Goal: Information Seeking & Learning: Check status

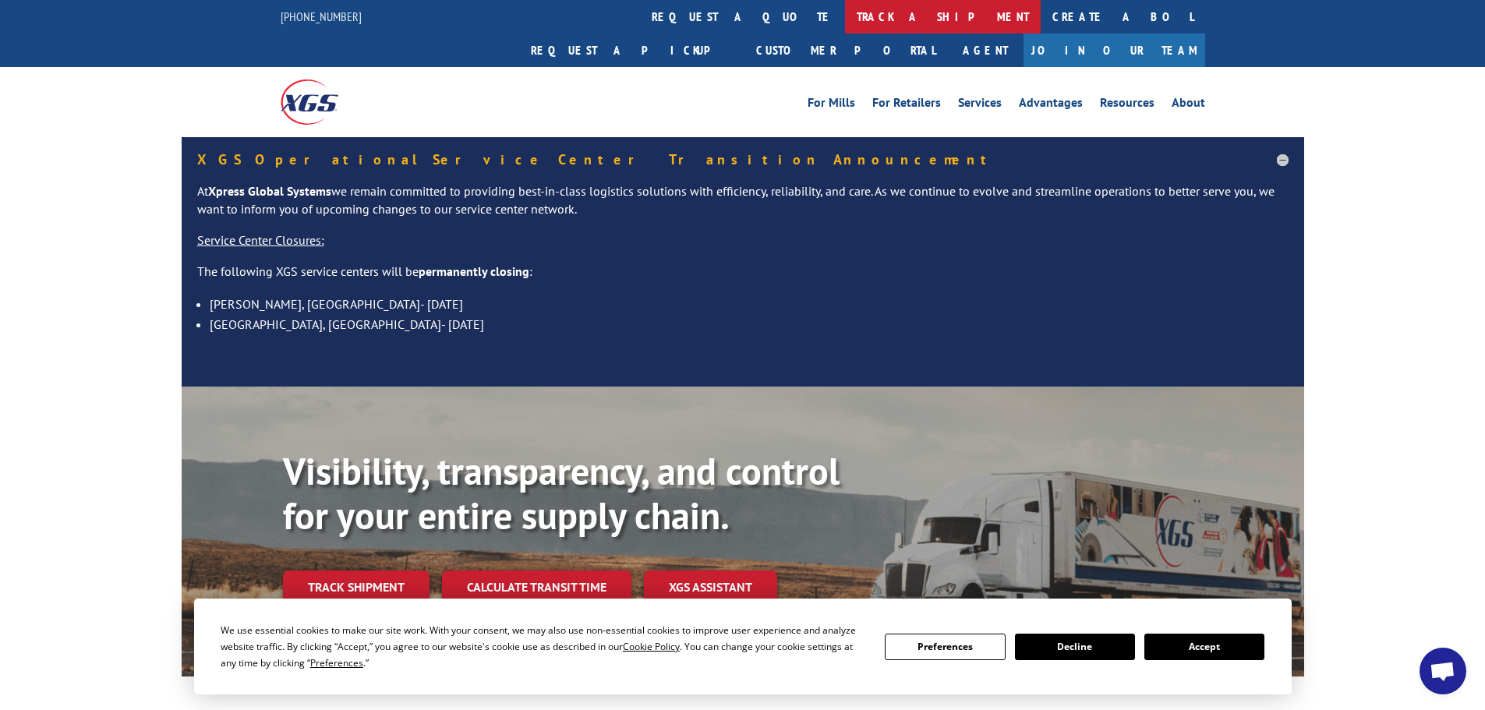
click at [845, 16] on link "track a shipment" at bounding box center [943, 17] width 196 height 34
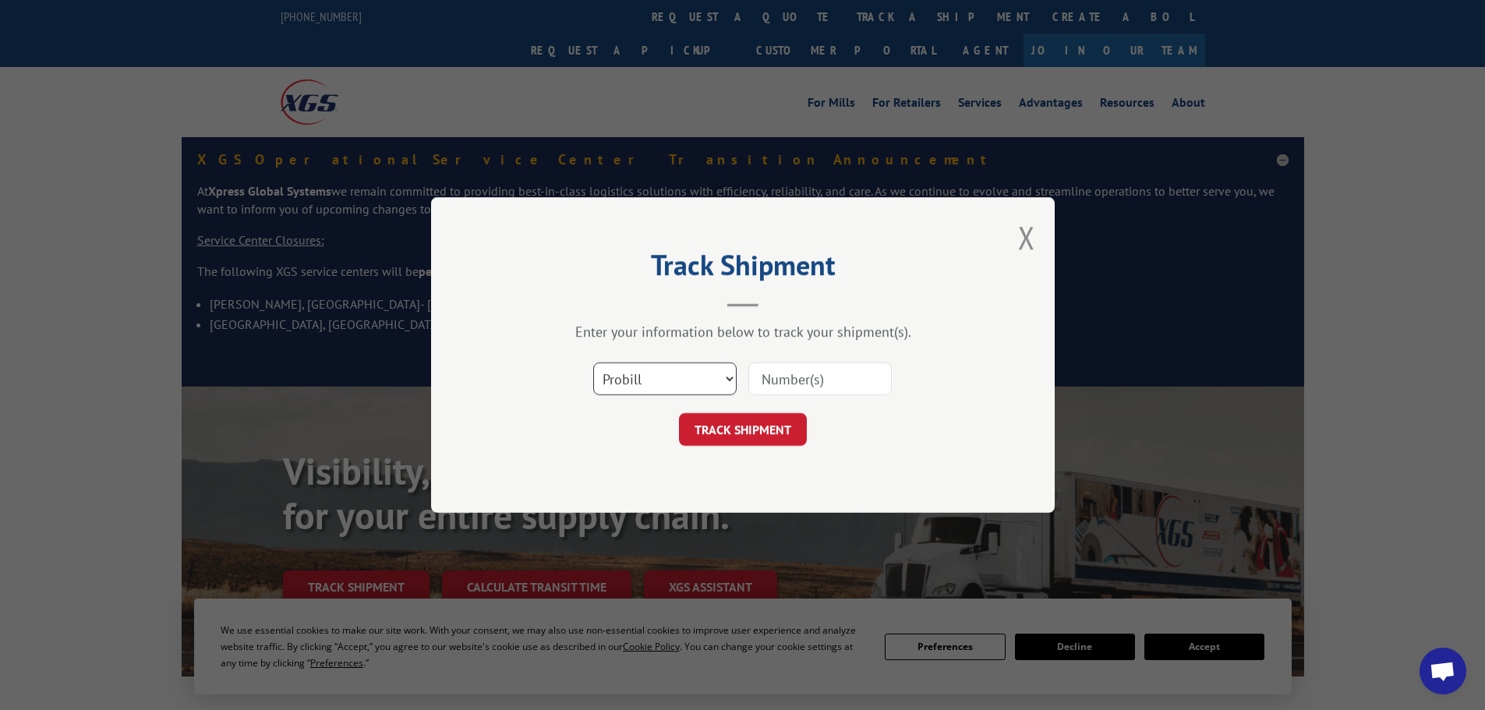
click at [723, 380] on select "Select category... Probill BOL PO" at bounding box center [664, 378] width 143 height 33
select select "bol"
click at [593, 362] on select "Select category... Probill BOL PO" at bounding box center [664, 378] width 143 height 33
click at [811, 371] on input at bounding box center [819, 378] width 143 height 33
paste input "15985996"
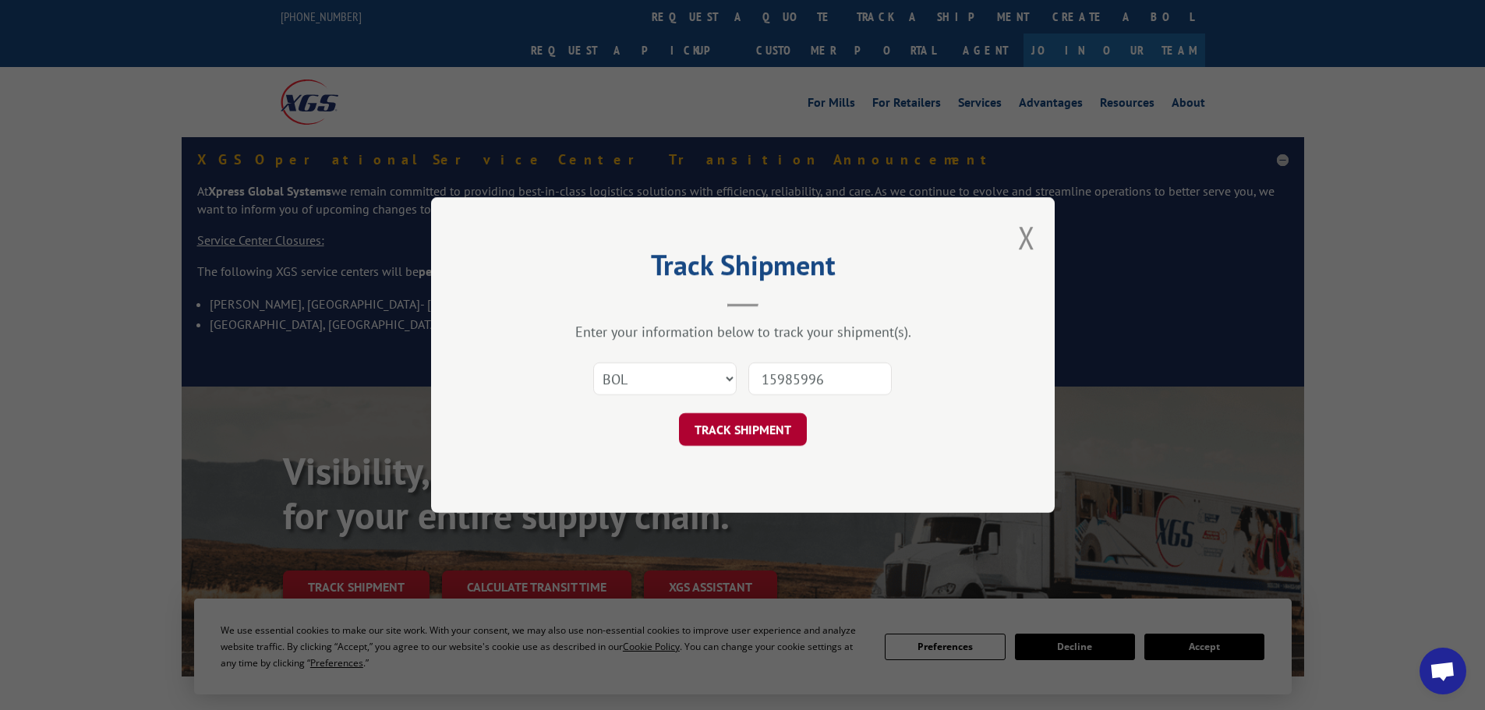
type input "15985996"
click at [750, 441] on button "TRACK SHIPMENT" at bounding box center [743, 429] width 128 height 33
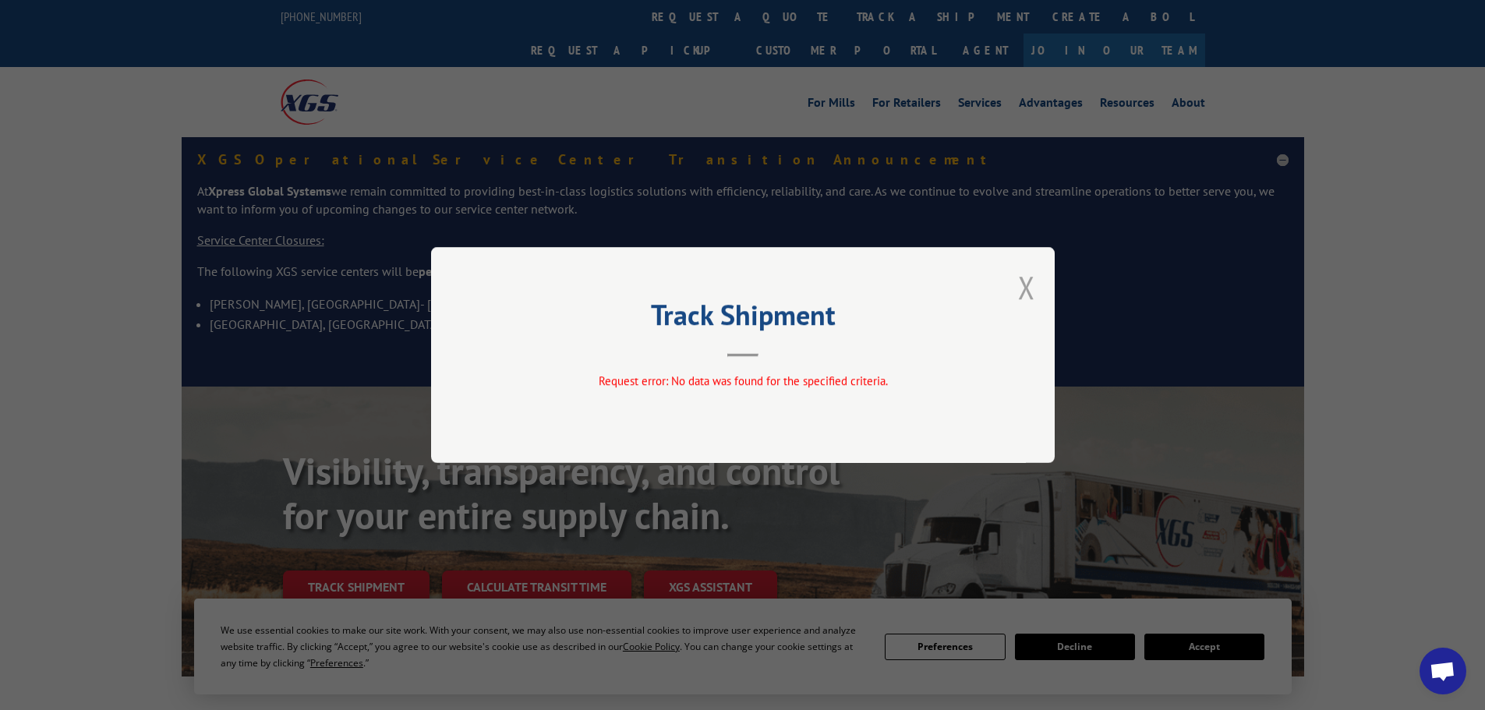
click at [1025, 282] on button "Close modal" at bounding box center [1026, 287] width 17 height 41
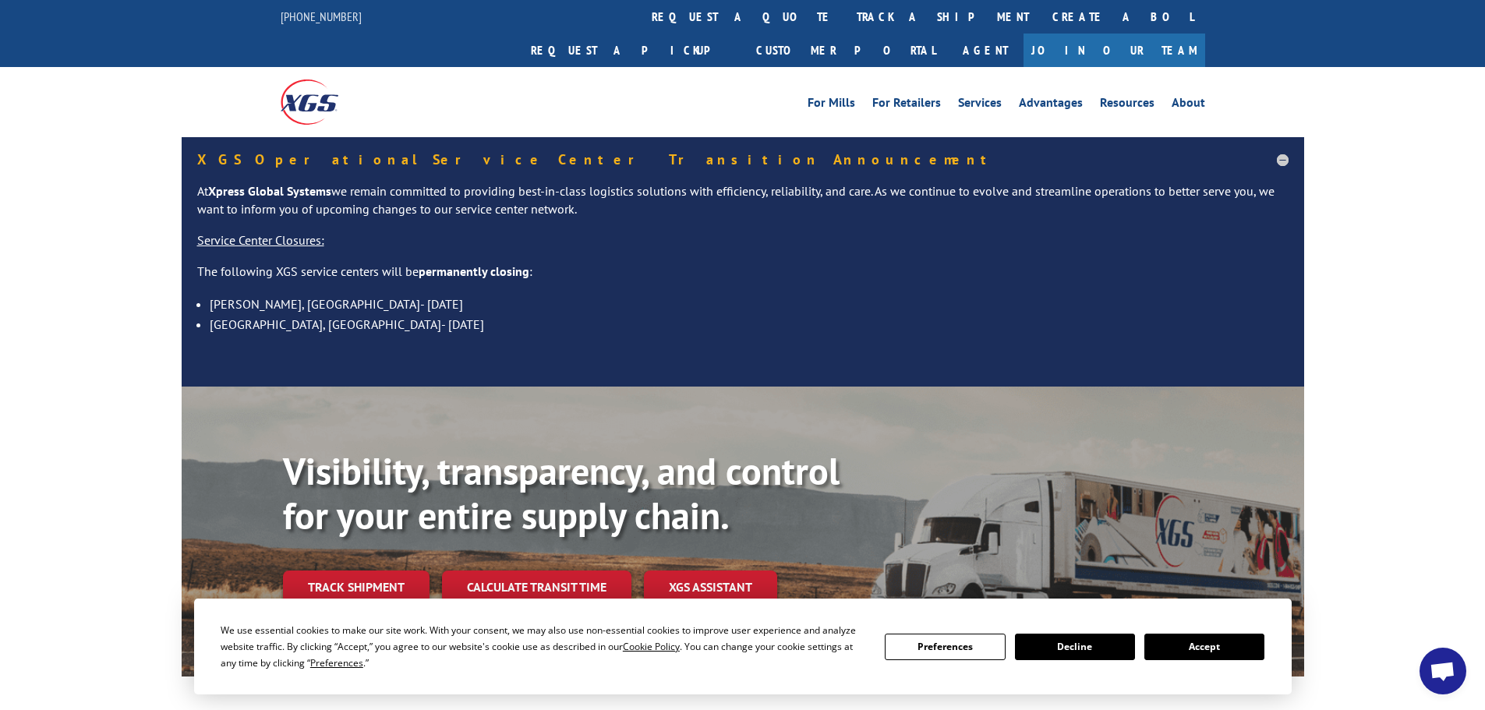
click at [845, 13] on link "track a shipment" at bounding box center [943, 17] width 196 height 34
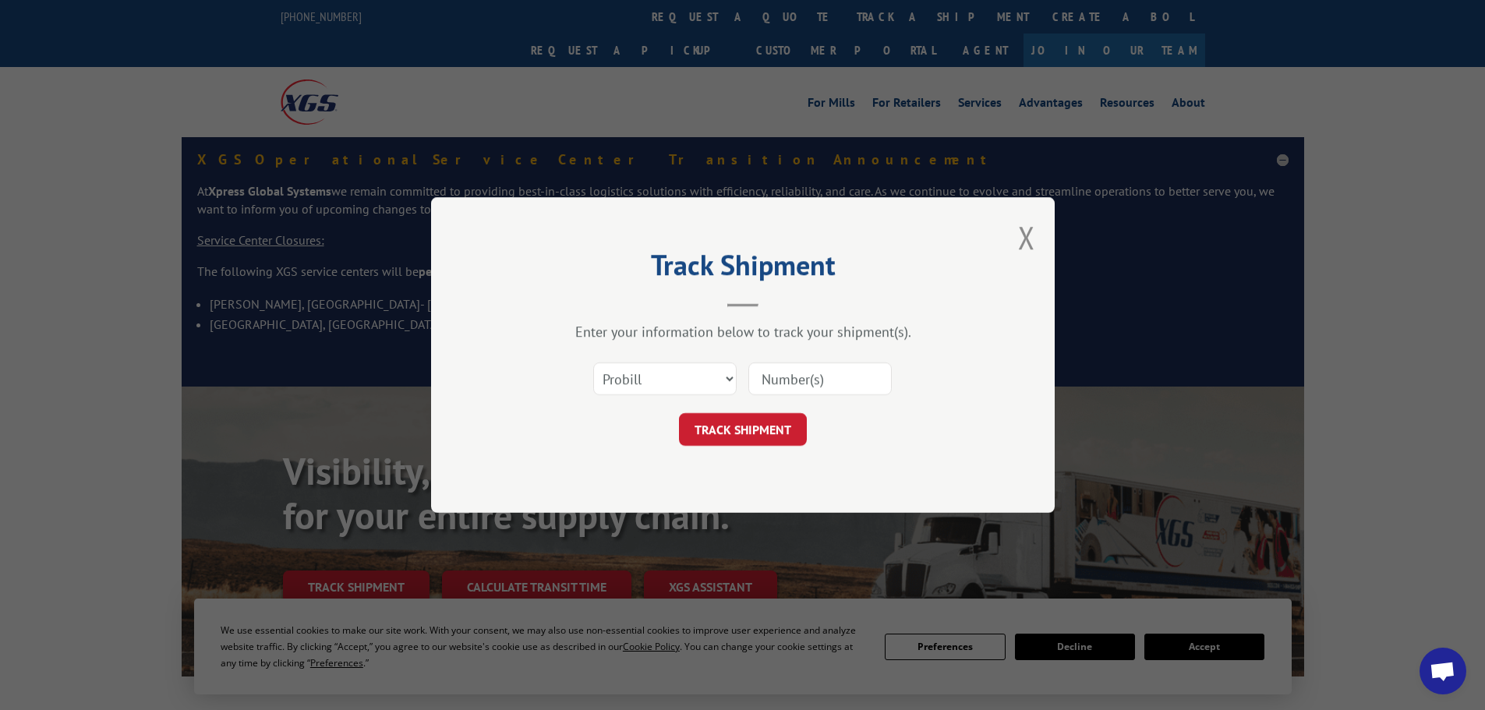
click at [796, 376] on input at bounding box center [819, 378] width 143 height 33
paste input "15985996"
type input "15985996"
click at [724, 421] on button "TRACK SHIPMENT" at bounding box center [743, 429] width 128 height 33
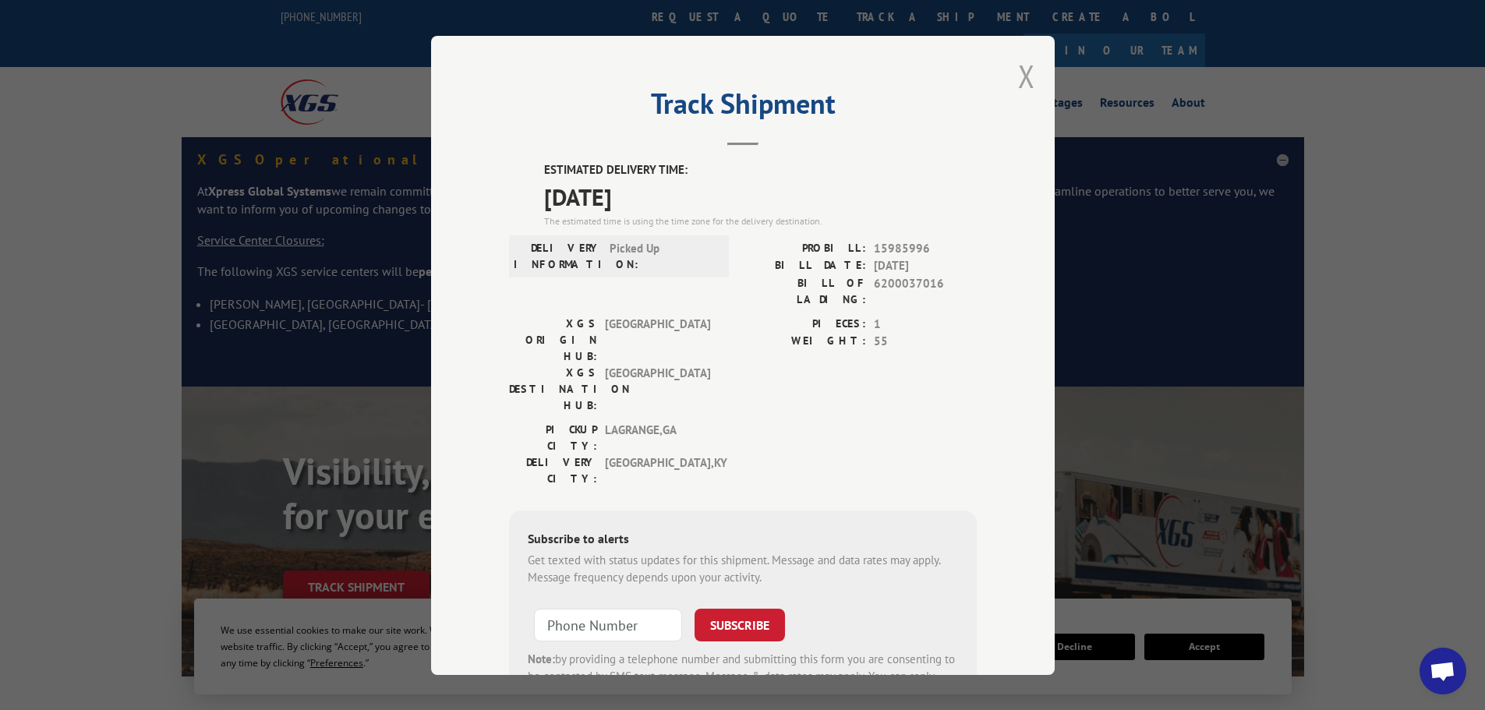
click at [1019, 70] on button "Close modal" at bounding box center [1026, 75] width 17 height 41
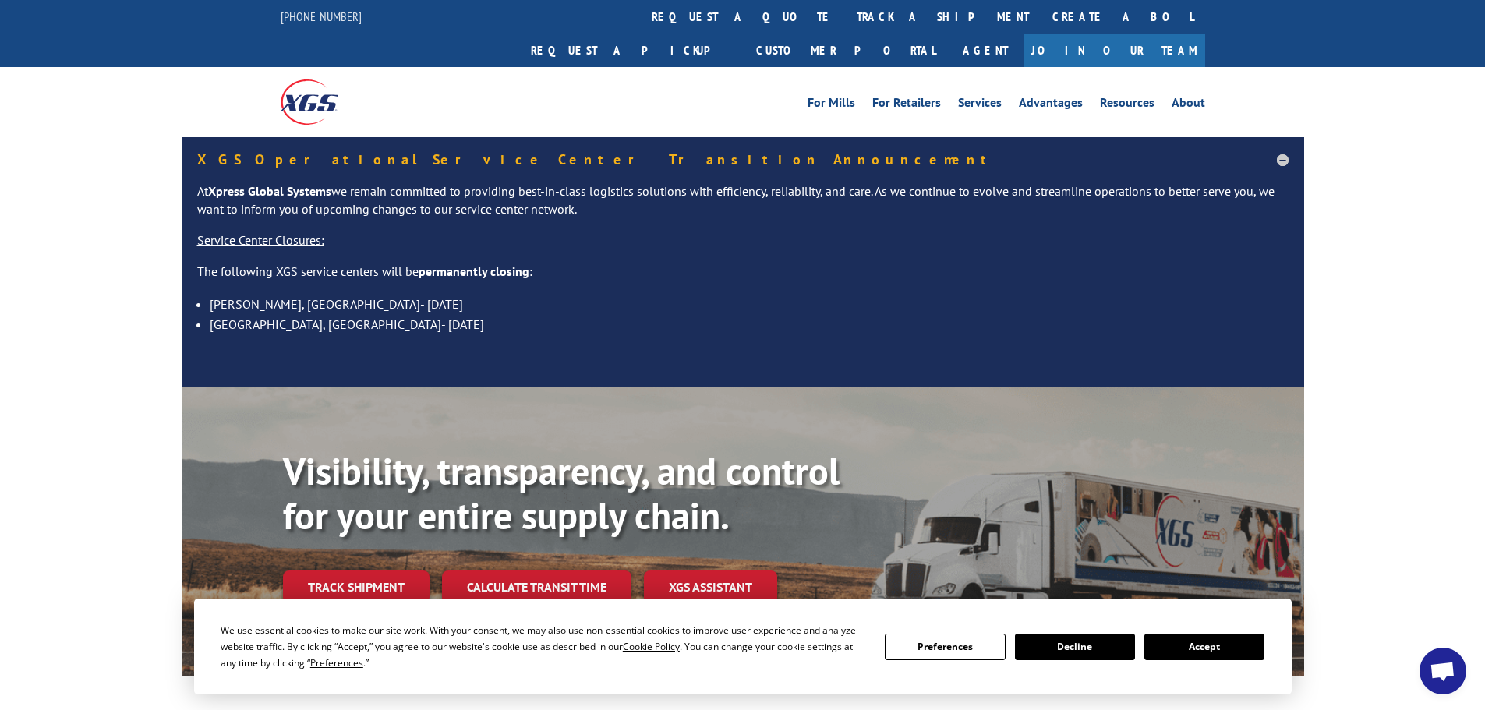
drag, startPoint x: 1386, startPoint y: 182, endPoint x: 1316, endPoint y: 221, distance: 80.2
click at [1386, 182] on div "XGS Operational Service Center Transition Announcement At Xpress Global Systems…" at bounding box center [742, 261] width 1485 height 249
click at [1340, 95] on div "For [PERSON_NAME] For Retailers Services Advantages Resources About For [PERSON…" at bounding box center [742, 101] width 1485 height 69
